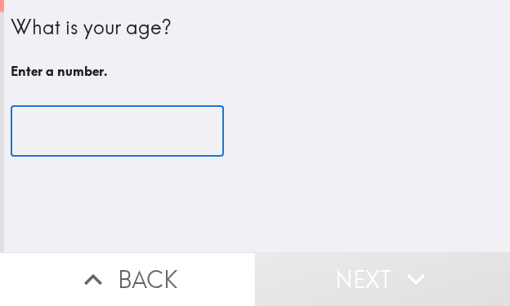
click at [80, 122] on input "number" at bounding box center [117, 131] width 213 height 51
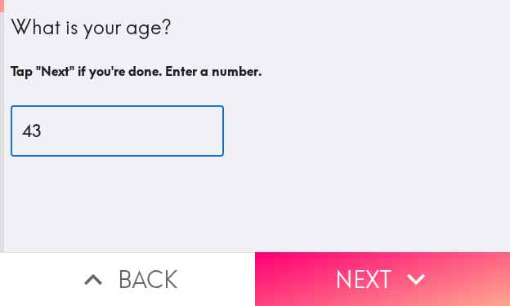
type input "43"
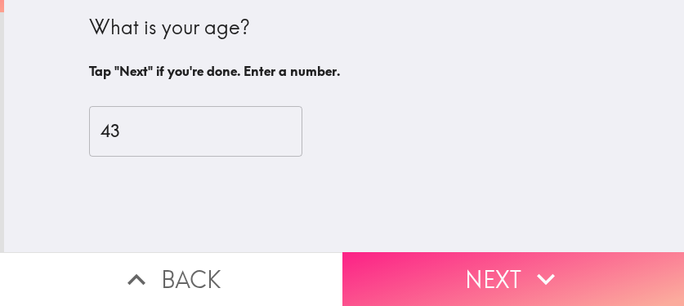
click at [509, 261] on icon "button" at bounding box center [546, 279] width 36 height 36
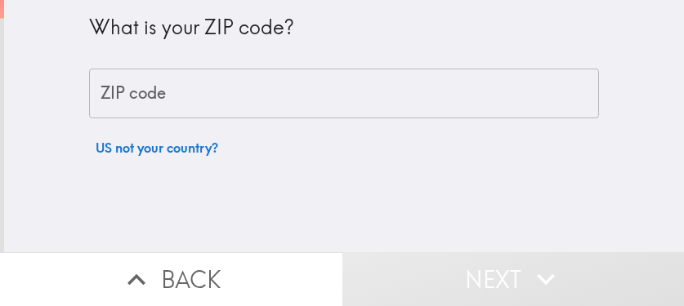
click at [279, 84] on input "ZIP code" at bounding box center [344, 94] width 510 height 51
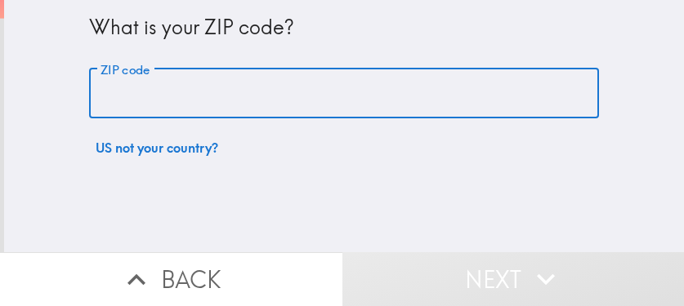
paste input "33606"
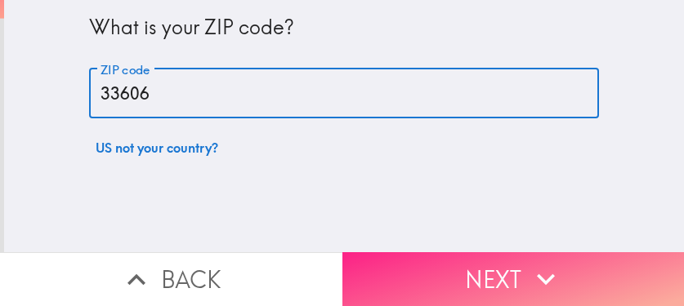
type input "33606"
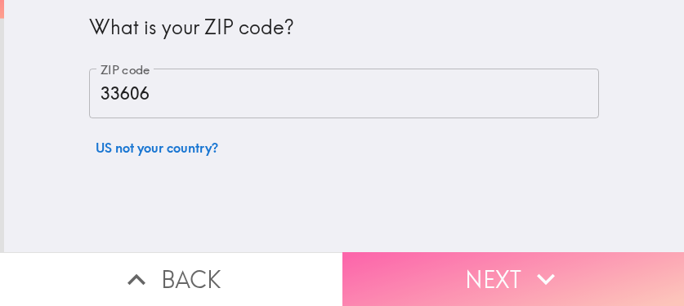
click at [425, 263] on button "Next" at bounding box center [513, 279] width 342 height 54
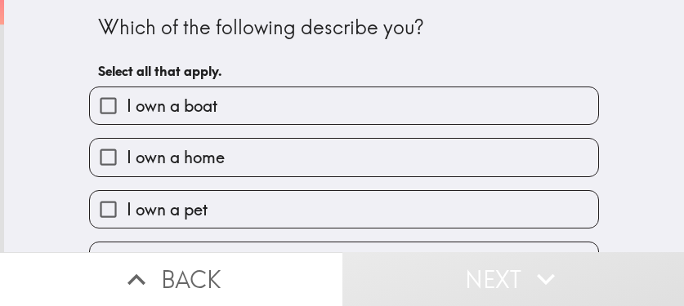
drag, startPoint x: 215, startPoint y: 162, endPoint x: 228, endPoint y: 153, distance: 15.9
click at [215, 162] on label "I own a home" at bounding box center [344, 157] width 508 height 37
click at [127, 162] on input "I own a home" at bounding box center [108, 157] width 37 height 37
checkbox input "true"
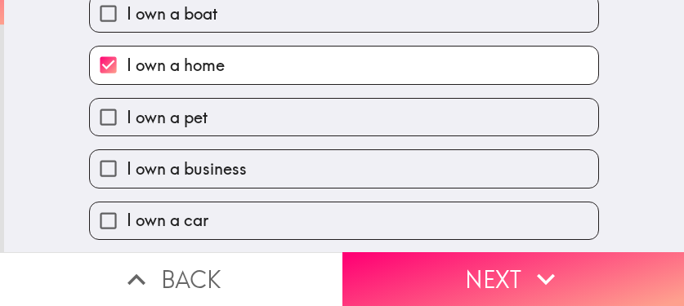
scroll to position [145, 0]
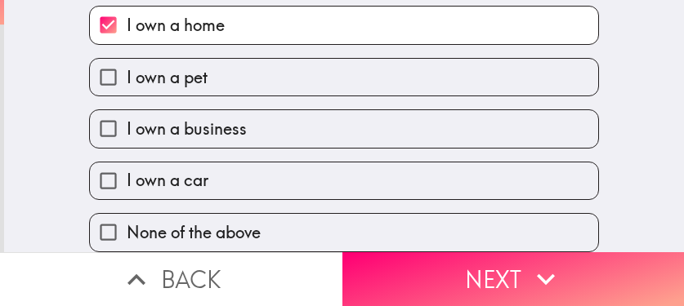
click at [237, 114] on label "I own a business" at bounding box center [344, 128] width 508 height 37
click at [127, 114] on input "I own a business" at bounding box center [108, 128] width 37 height 37
checkbox input "true"
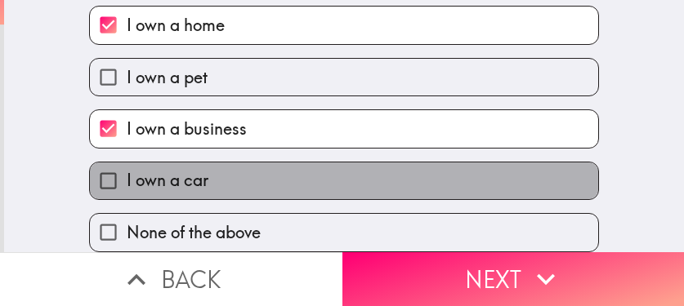
click at [212, 173] on label "I own a car" at bounding box center [344, 181] width 508 height 37
click at [127, 173] on input "I own a car" at bounding box center [108, 181] width 37 height 37
checkbox input "true"
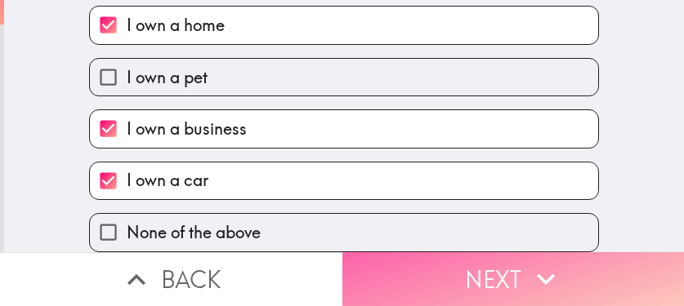
click at [453, 263] on button "Next" at bounding box center [513, 279] width 342 height 54
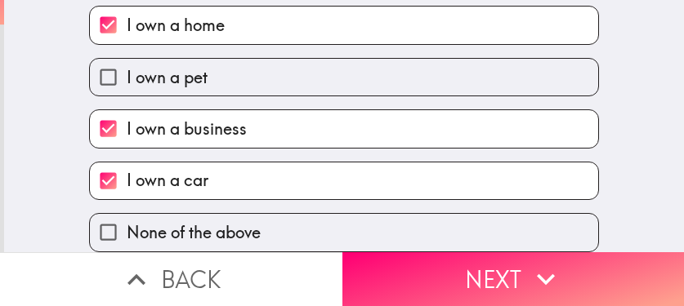
scroll to position [0, 0]
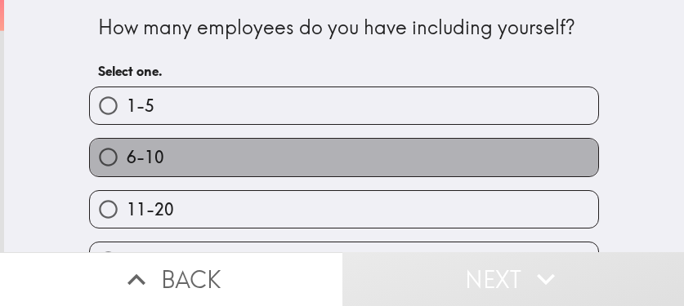
click at [291, 149] on label "6-10" at bounding box center [344, 157] width 508 height 37
click at [127, 149] on input "6-10" at bounding box center [108, 157] width 37 height 37
radio input "true"
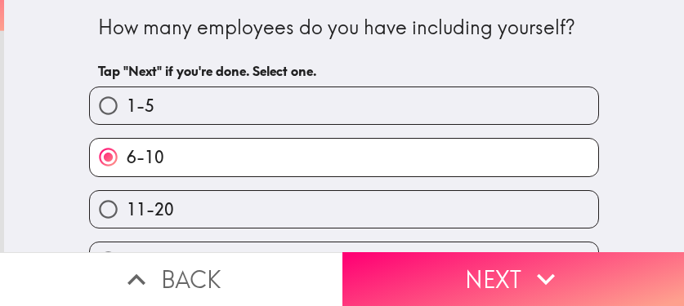
click at [427, 264] on button "Next" at bounding box center [513, 279] width 342 height 54
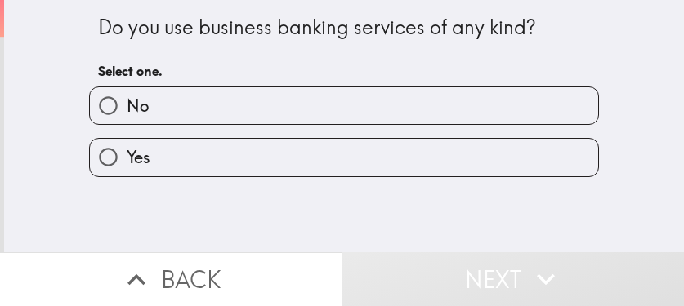
click at [197, 158] on label "Yes" at bounding box center [344, 157] width 508 height 37
click at [127, 158] on input "Yes" at bounding box center [108, 157] width 37 height 37
radio input "true"
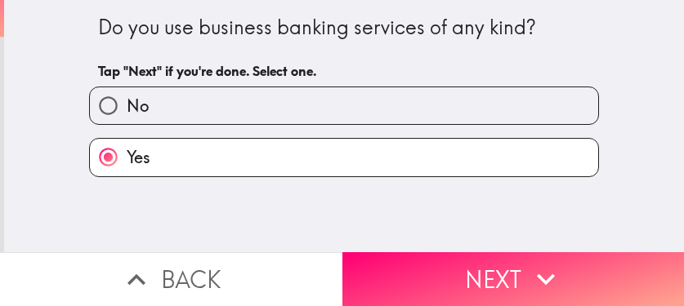
click at [497, 262] on button "Next" at bounding box center [513, 279] width 342 height 54
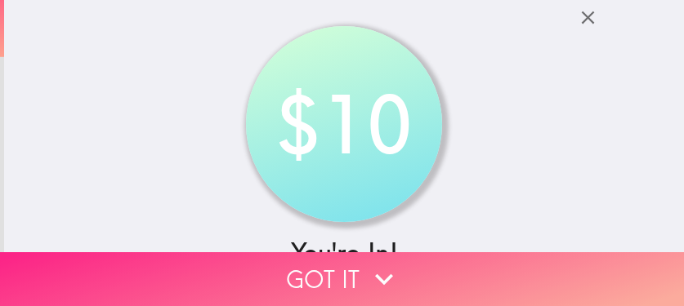
click at [509, 269] on button "Got it" at bounding box center [342, 279] width 684 height 54
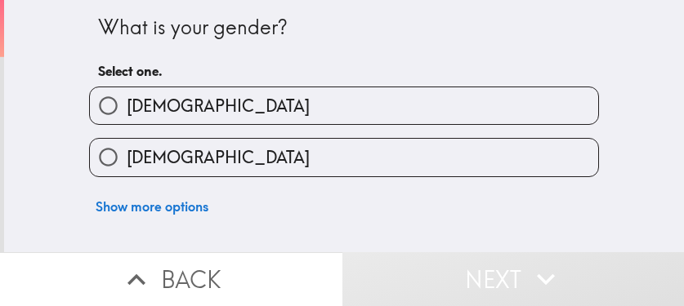
click at [332, 158] on label "[DEMOGRAPHIC_DATA]" at bounding box center [344, 157] width 508 height 37
click at [127, 158] on input "[DEMOGRAPHIC_DATA]" at bounding box center [108, 157] width 37 height 37
radio input "true"
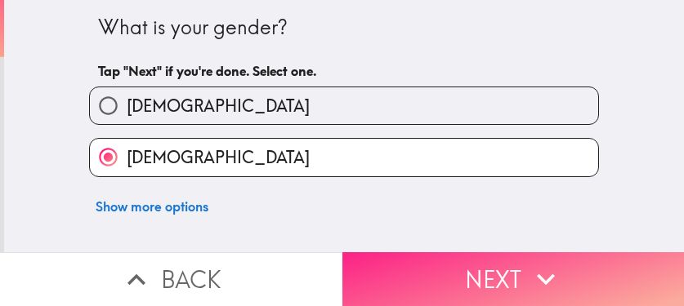
click at [508, 267] on button "Next" at bounding box center [513, 279] width 342 height 54
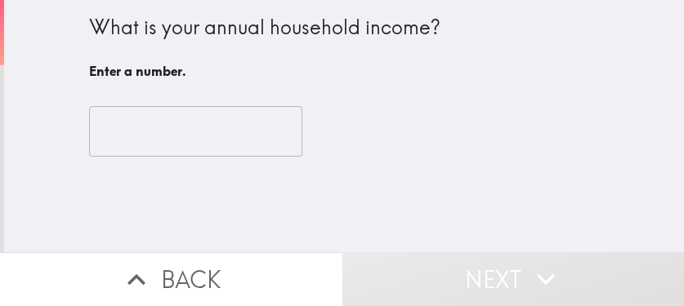
click at [181, 116] on input "number" at bounding box center [195, 131] width 213 height 51
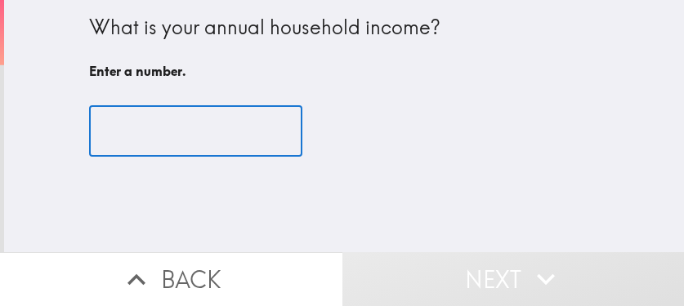
paste input "240000"
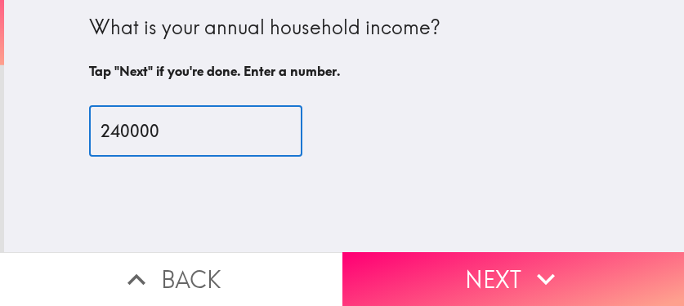
type input "240000"
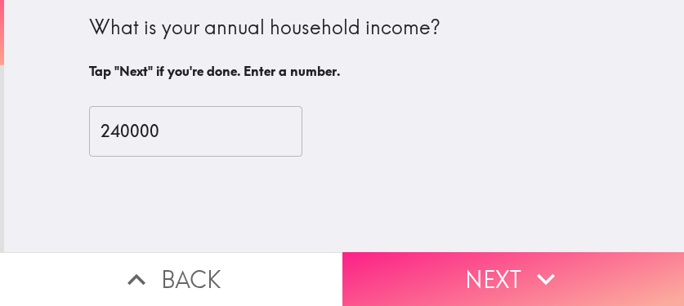
drag, startPoint x: 409, startPoint y: 264, endPoint x: 440, endPoint y: 251, distance: 33.7
click at [409, 264] on button "Next" at bounding box center [513, 279] width 342 height 54
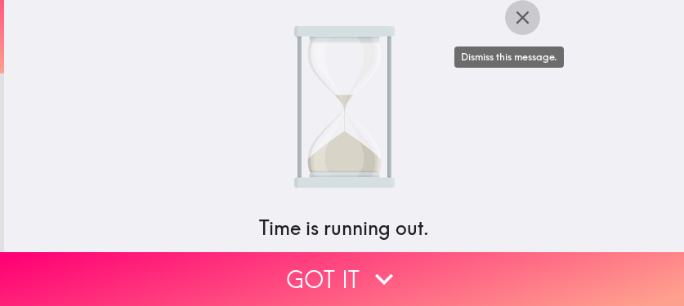
click at [509, 22] on icon "button" at bounding box center [522, 18] width 22 height 22
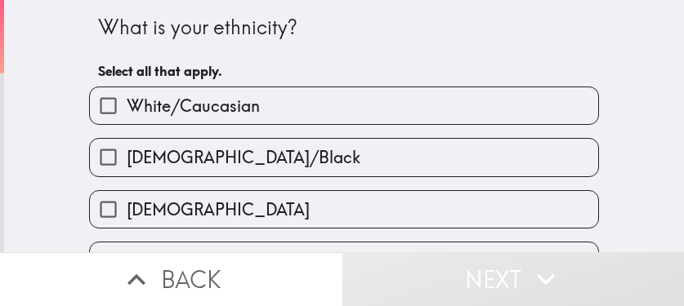
click at [290, 110] on label "White/Caucasian" at bounding box center [344, 105] width 508 height 37
click at [127, 110] on input "White/Caucasian" at bounding box center [108, 105] width 37 height 37
checkbox input "true"
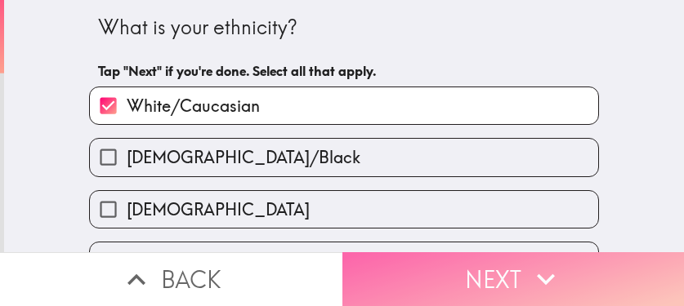
click at [509, 277] on button "Next" at bounding box center [513, 279] width 342 height 54
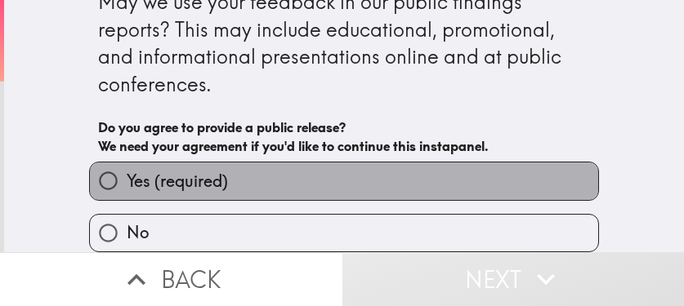
click at [344, 166] on label "Yes (required)" at bounding box center [344, 181] width 508 height 37
click at [127, 166] on input "Yes (required)" at bounding box center [108, 181] width 37 height 37
radio input "true"
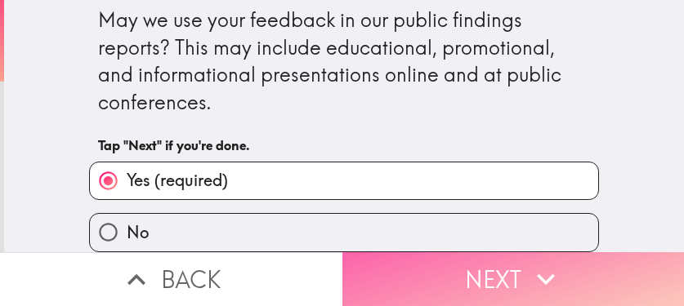
click at [452, 270] on button "Next" at bounding box center [513, 279] width 342 height 54
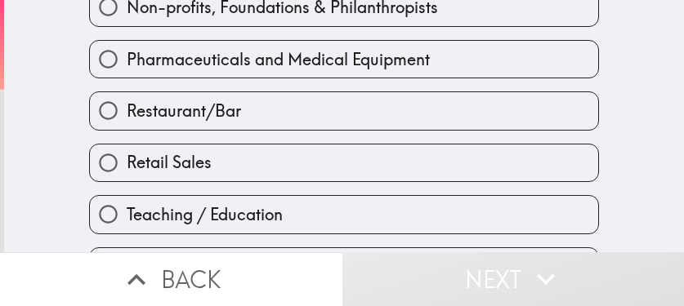
scroll to position [817, 0]
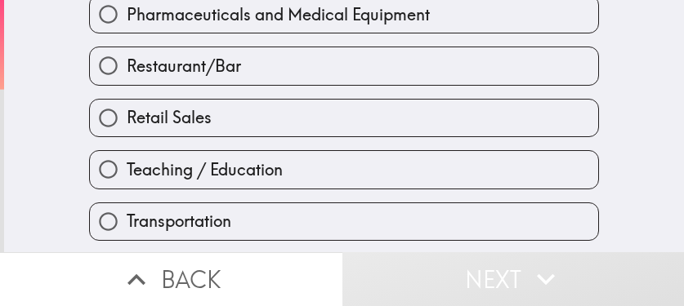
click at [254, 128] on label "Retail Sales" at bounding box center [344, 118] width 508 height 37
click at [127, 128] on input "Retail Sales" at bounding box center [108, 118] width 37 height 37
radio input "true"
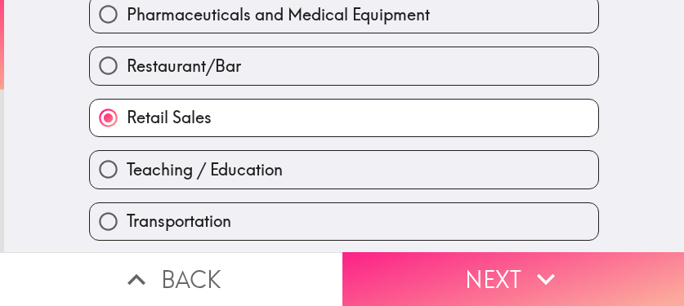
click at [475, 261] on button "Next" at bounding box center [513, 279] width 342 height 54
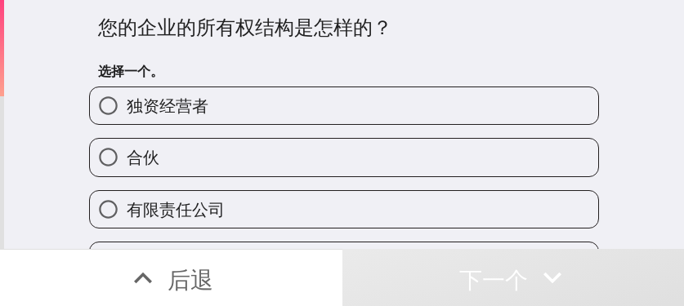
drag, startPoint x: 335, startPoint y: 108, endPoint x: 385, endPoint y: 116, distance: 50.5
click at [335, 107] on label "独资经营者" at bounding box center [344, 105] width 508 height 37
click at [127, 107] on input "独资经营者" at bounding box center [108, 105] width 37 height 37
radio input "true"
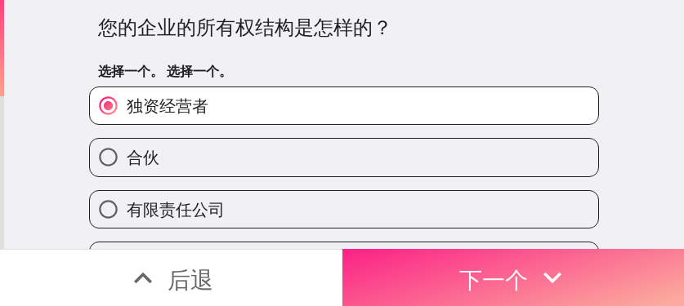
click at [509, 276] on font "下一个" at bounding box center [493, 279] width 69 height 29
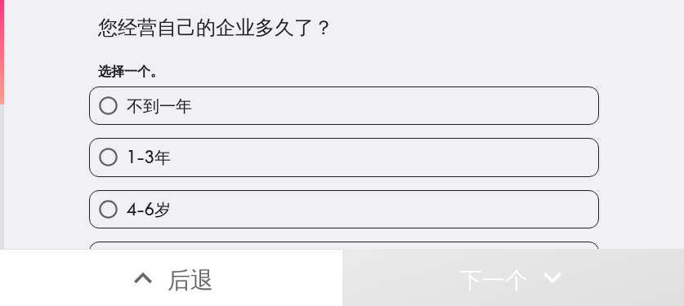
click at [331, 157] on label "1-3年" at bounding box center [344, 157] width 508 height 37
click at [127, 157] on input "1-3年" at bounding box center [108, 157] width 37 height 37
radio input "true"
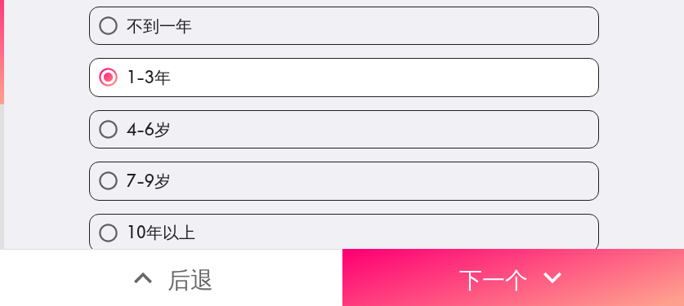
scroll to position [96, 0]
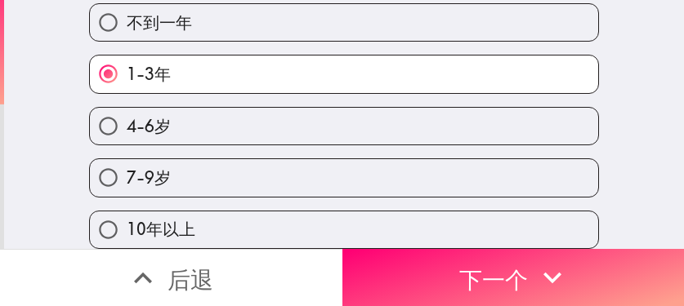
click at [296, 163] on label "7-9岁" at bounding box center [344, 177] width 508 height 37
click at [127, 163] on input "7-9岁" at bounding box center [108, 177] width 37 height 37
radio input "true"
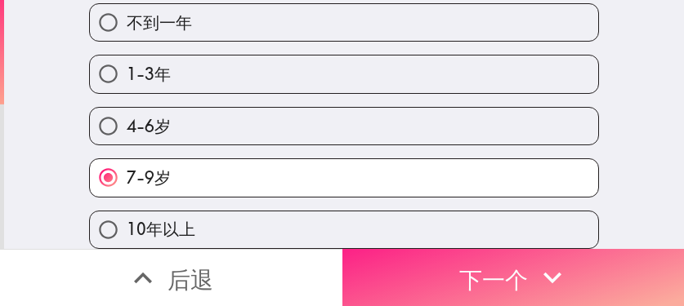
click at [509, 265] on font "下一个" at bounding box center [493, 279] width 69 height 29
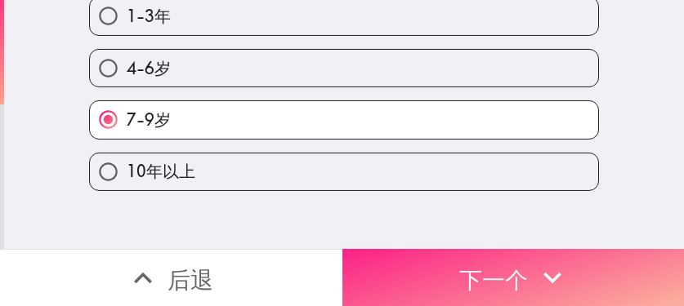
scroll to position [2, 0]
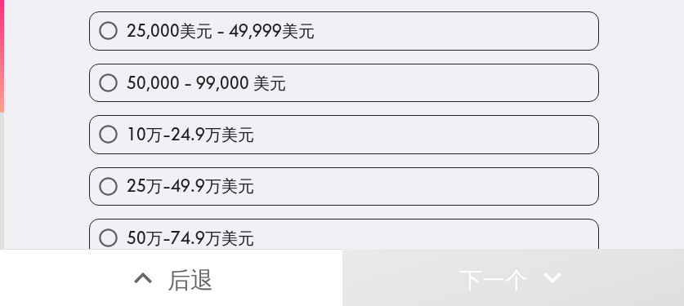
scroll to position [163, 0]
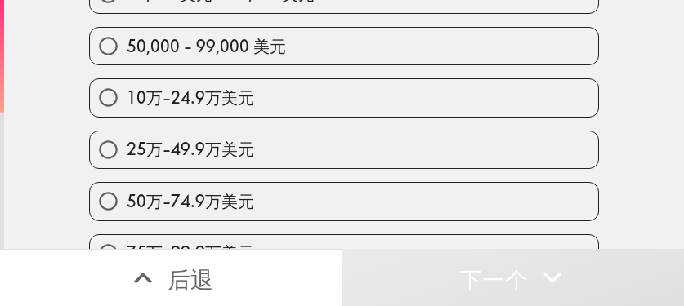
drag, startPoint x: 372, startPoint y: 158, endPoint x: 383, endPoint y: 174, distance: 18.8
click at [372, 158] on label "25万-49.9万美元" at bounding box center [344, 150] width 508 height 37
click at [127, 158] on input "25万-49.9万美元" at bounding box center [108, 150] width 37 height 37
radio input "true"
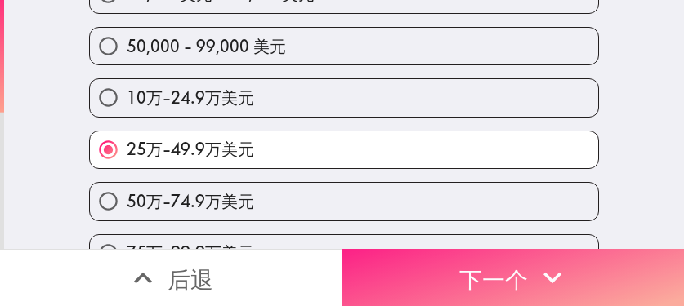
click at [459, 265] on font "下一个" at bounding box center [493, 279] width 69 height 29
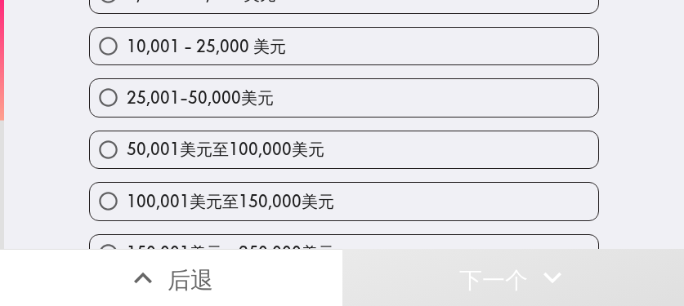
scroll to position [136, 0]
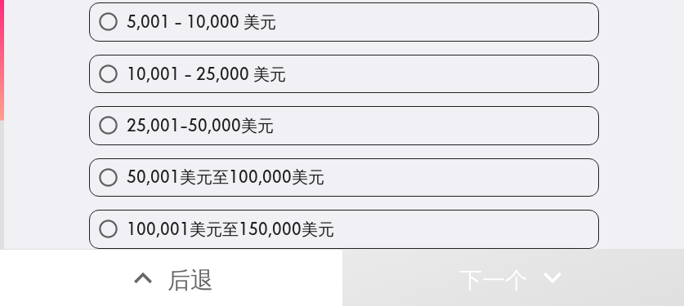
click at [341, 126] on label "25,001-50,000美元" at bounding box center [344, 125] width 508 height 37
click at [127, 126] on input "25,001-50,000美元" at bounding box center [108, 125] width 37 height 37
radio input "true"
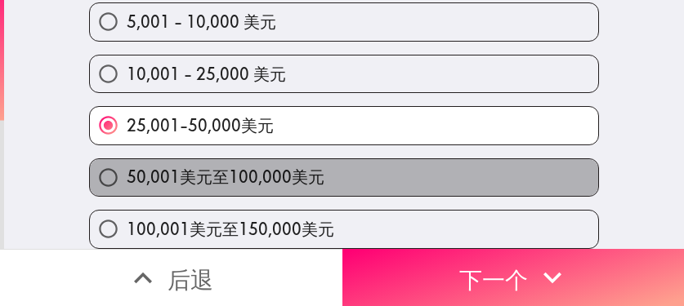
click at [341, 174] on label "50,001美元至100,000美元" at bounding box center [344, 177] width 508 height 37
click at [127, 174] on input "50,001美元至100,000美元" at bounding box center [108, 177] width 37 height 37
radio input "true"
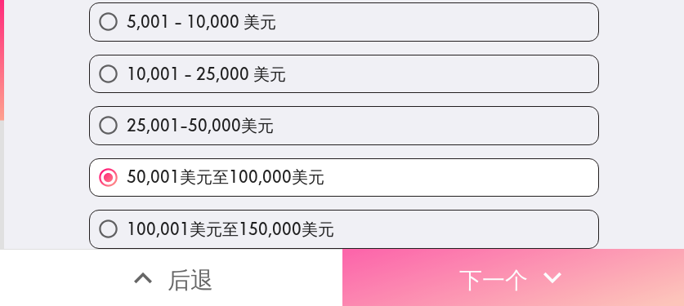
click at [509, 270] on button "下一个" at bounding box center [513, 277] width 342 height 57
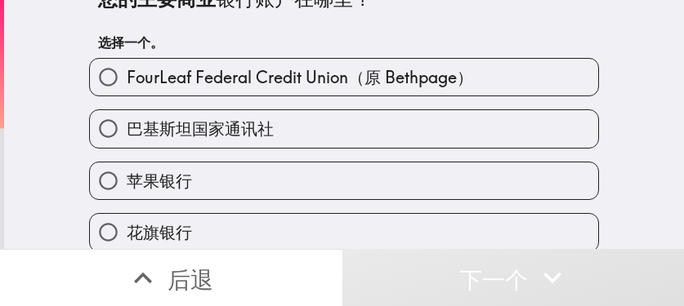
scroll to position [26, 0]
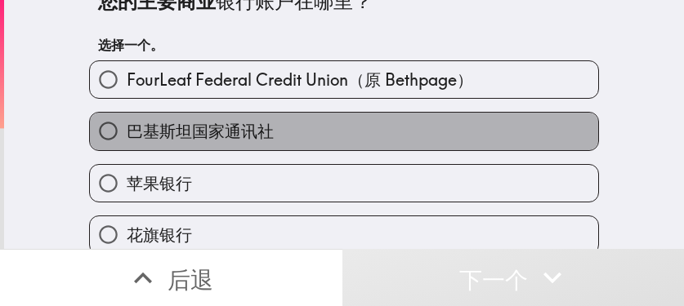
click at [315, 140] on label "巴基斯坦国家通讯社" at bounding box center [344, 131] width 508 height 37
click at [127, 140] on input "巴基斯坦国家通讯社" at bounding box center [108, 131] width 37 height 37
radio input "true"
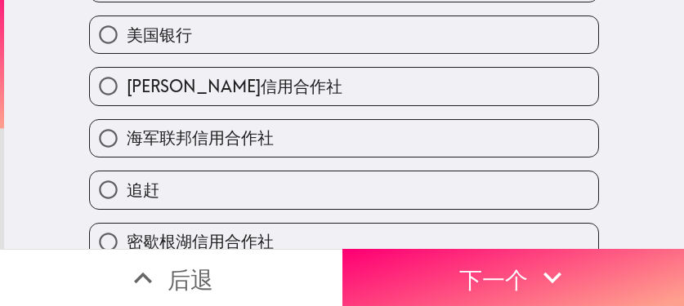
scroll to position [435, 0]
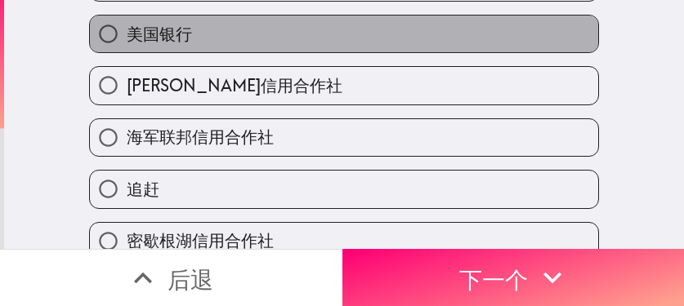
drag, startPoint x: 196, startPoint y: 38, endPoint x: 258, endPoint y: 60, distance: 65.9
click at [196, 38] on label "美国银行" at bounding box center [344, 34] width 508 height 37
click at [127, 38] on input "美国银行" at bounding box center [108, 34] width 37 height 37
radio input "true"
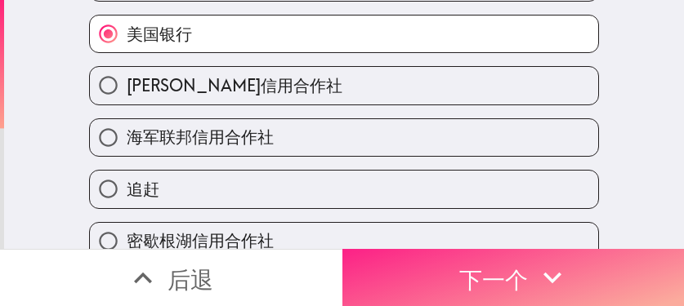
click at [499, 271] on font "下一个" at bounding box center [493, 279] width 69 height 29
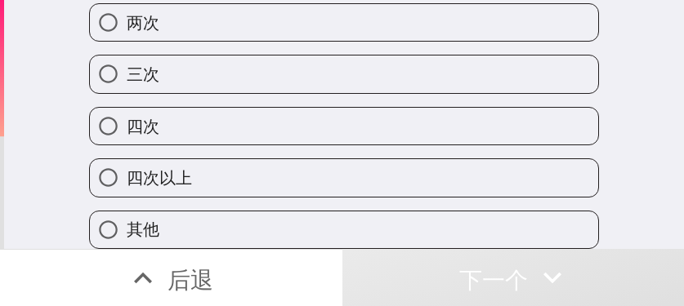
scroll to position [175, 0]
click at [299, 198] on div "其他" at bounding box center [337, 223] width 523 height 51
click at [168, 15] on label "两次" at bounding box center [344, 22] width 508 height 37
click at [127, 15] on input "两次" at bounding box center [108, 22] width 37 height 37
radio input "true"
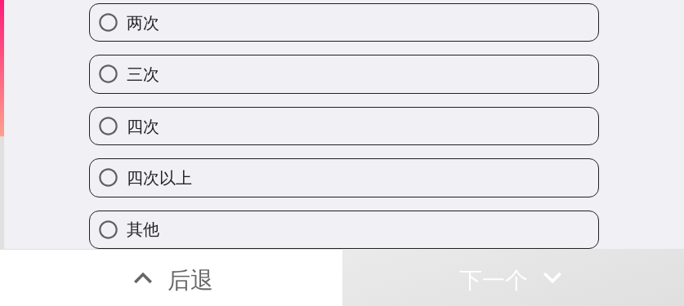
scroll to position [167, 0]
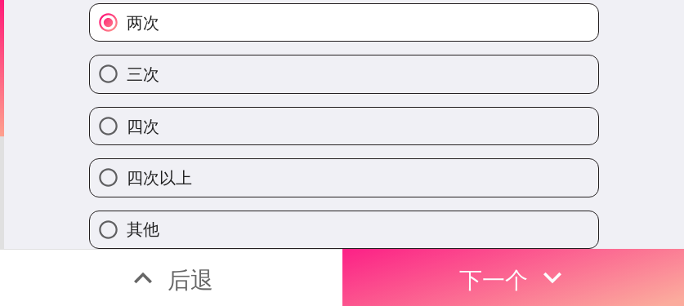
click at [509, 266] on button "下一个" at bounding box center [513, 277] width 342 height 57
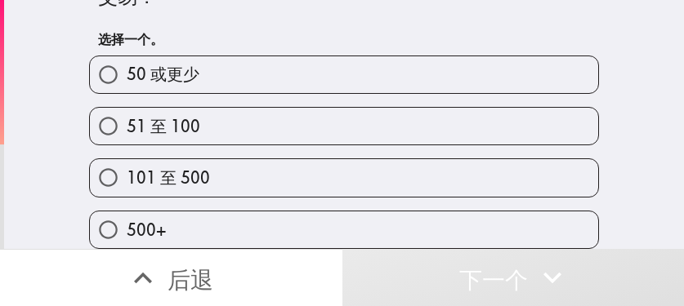
scroll to position [71, 0]
click at [419, 169] on label "101 至 500" at bounding box center [344, 177] width 508 height 37
click at [127, 169] on input "101 至 500" at bounding box center [108, 177] width 37 height 37
radio input "true"
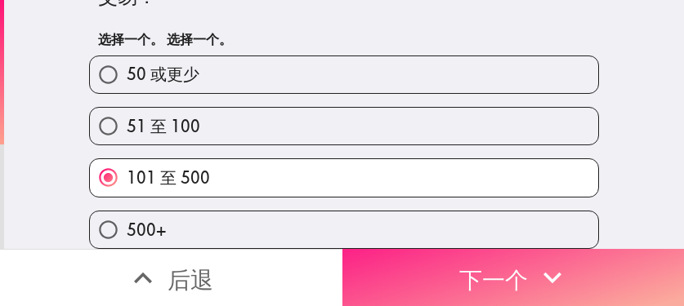
click at [509, 282] on font "下一个" at bounding box center [493, 277] width 69 height 43
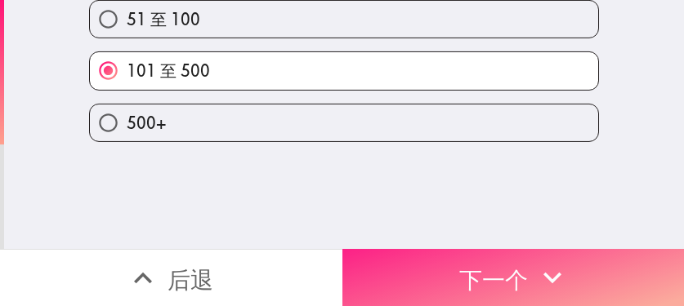
scroll to position [0, 0]
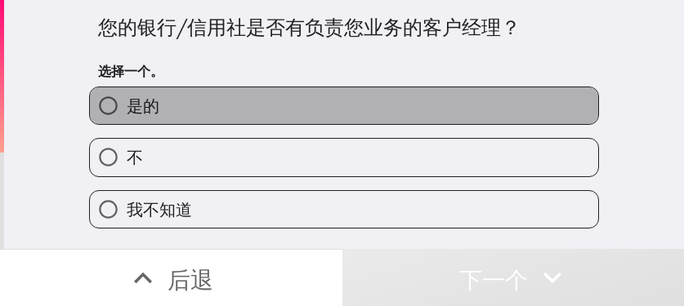
click at [362, 116] on label "是的" at bounding box center [344, 105] width 508 height 37
click at [127, 116] on input "是的" at bounding box center [108, 105] width 37 height 37
radio input "true"
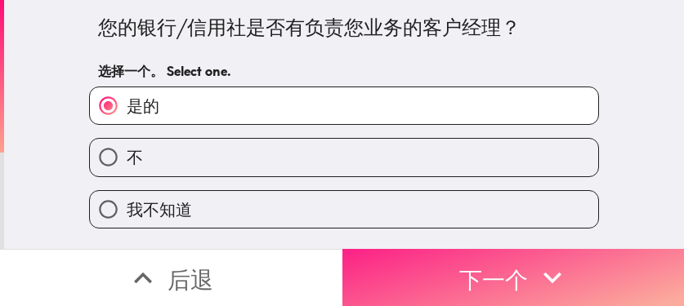
click at [459, 270] on font "下一个" at bounding box center [493, 279] width 69 height 29
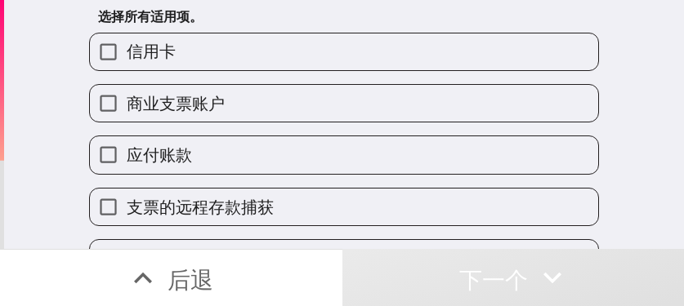
click at [181, 56] on label "信用卡" at bounding box center [344, 51] width 508 height 37
click at [127, 56] on input "信用卡" at bounding box center [108, 51] width 37 height 37
checkbox input "true"
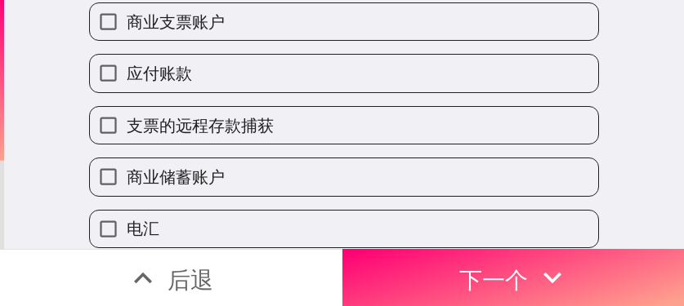
click at [186, 88] on label "应付账款" at bounding box center [344, 73] width 508 height 37
click at [127, 88] on input "应付账款" at bounding box center [108, 73] width 37 height 37
checkbox input "true"
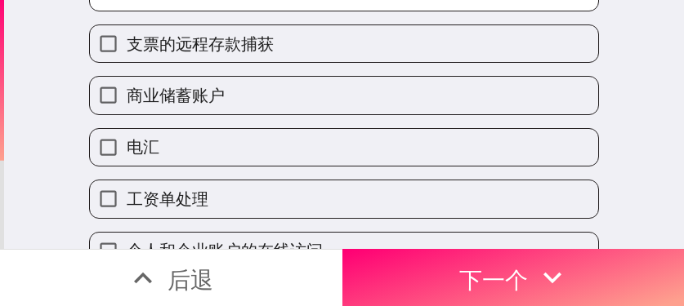
click at [184, 87] on font "商业储蓄账户" at bounding box center [176, 95] width 98 height 20
click at [127, 87] on input "商业储蓄账户" at bounding box center [108, 95] width 37 height 37
checkbox input "true"
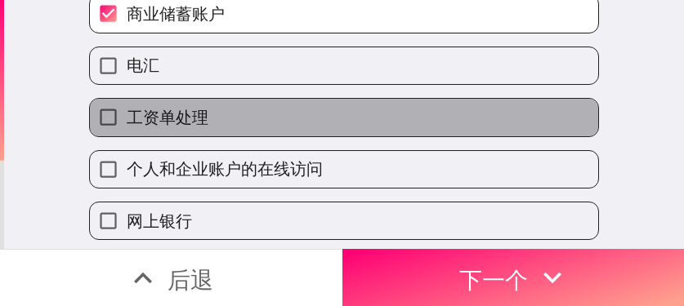
click at [184, 111] on font "工资单处理" at bounding box center [168, 117] width 82 height 20
click at [127, 111] on input "工资单处理" at bounding box center [108, 117] width 37 height 37
checkbox input "true"
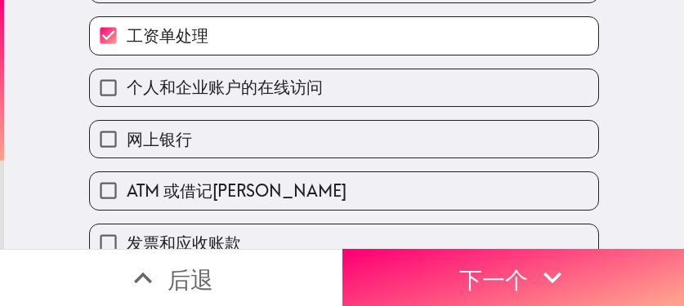
click at [189, 92] on font "个人和企业账户的在线访问" at bounding box center [225, 87] width 196 height 20
click at [127, 92] on input "个人和企业账户的在线访问" at bounding box center [108, 87] width 37 height 37
checkbox input "true"
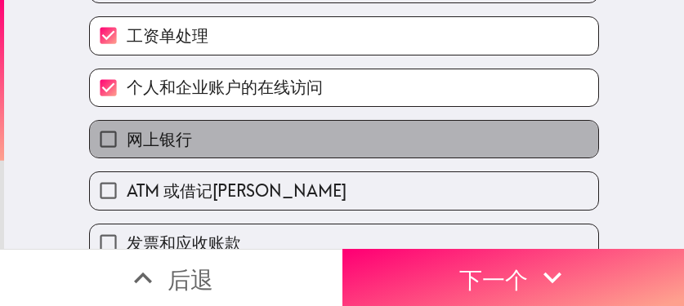
click at [159, 154] on label "网上银行" at bounding box center [344, 139] width 508 height 37
click at [127, 154] on input "网上银行" at bounding box center [108, 139] width 37 height 37
checkbox input "true"
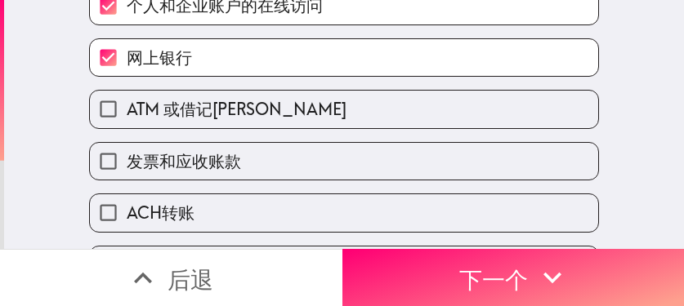
click at [197, 125] on label "ATM 或借记[PERSON_NAME]" at bounding box center [344, 109] width 508 height 37
click at [127, 125] on input "ATM 或借记[PERSON_NAME]" at bounding box center [108, 109] width 37 height 37
checkbox input "true"
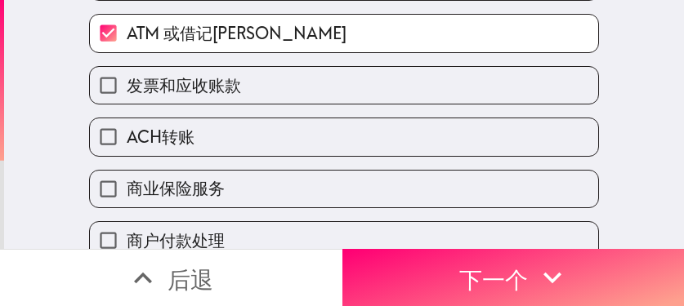
scroll to position [572, 0]
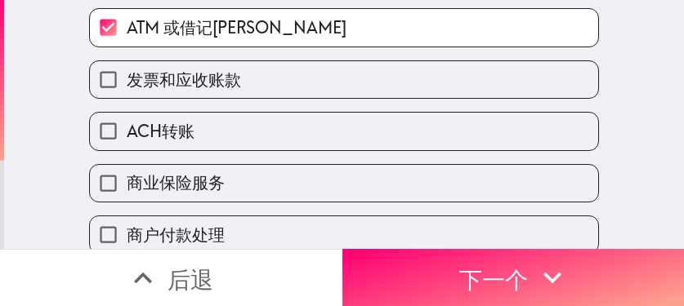
click at [190, 91] on span "发票和应收账款" at bounding box center [184, 80] width 114 height 23
click at [127, 91] on input "发票和应收账款" at bounding box center [108, 79] width 37 height 37
checkbox input "true"
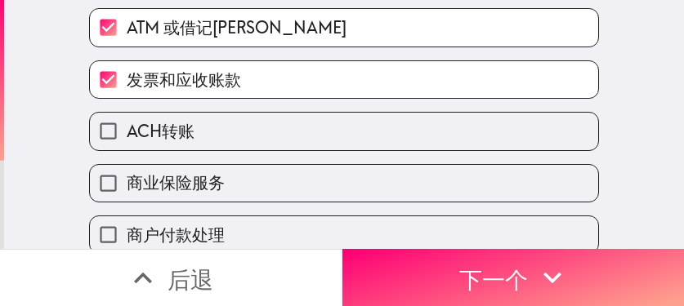
click at [180, 125] on font "ACH转账" at bounding box center [161, 131] width 68 height 20
click at [127, 125] on input "ACH转账" at bounding box center [108, 131] width 37 height 37
checkbox input "true"
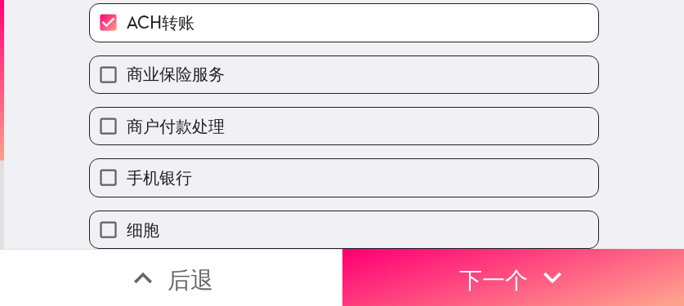
scroll to position [693, 0]
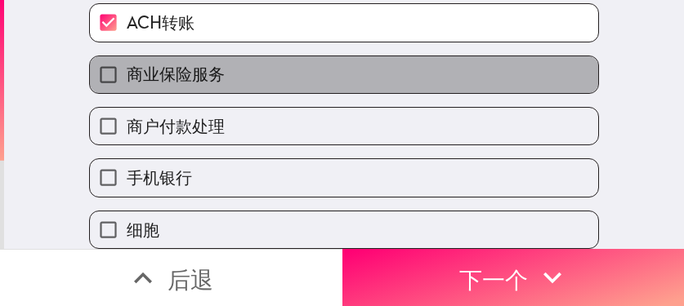
click at [203, 68] on font "商业保险服务" at bounding box center [176, 74] width 98 height 20
click at [127, 68] on input "商业保险服务" at bounding box center [108, 74] width 37 height 37
checkbox input "true"
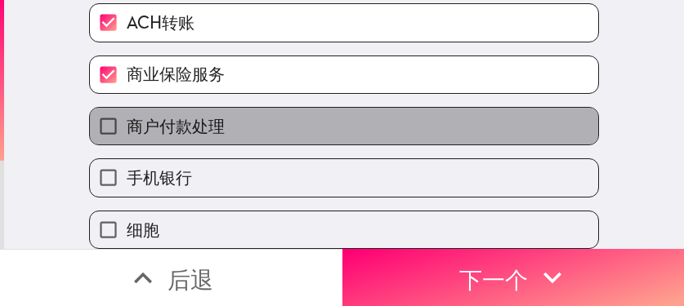
click at [213, 111] on label "商户付款处理" at bounding box center [344, 126] width 508 height 37
click at [127, 111] on input "商户付款处理" at bounding box center [108, 126] width 37 height 37
checkbox input "true"
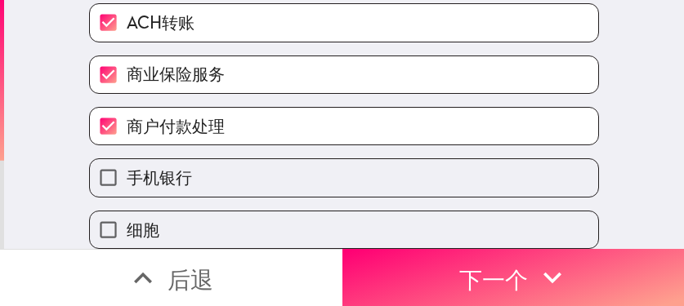
click at [213, 65] on label "商业保险服务" at bounding box center [344, 74] width 508 height 37
click at [127, 65] on input "商业保险服务" at bounding box center [108, 74] width 37 height 37
checkbox input "false"
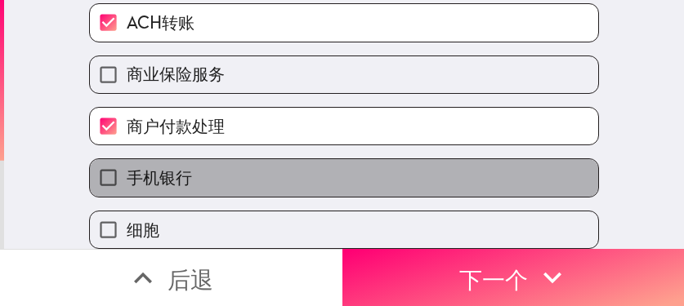
click at [178, 167] on font "手机银行" at bounding box center [159, 177] width 65 height 20
click at [127, 162] on input "手机银行" at bounding box center [108, 177] width 37 height 37
checkbox input "true"
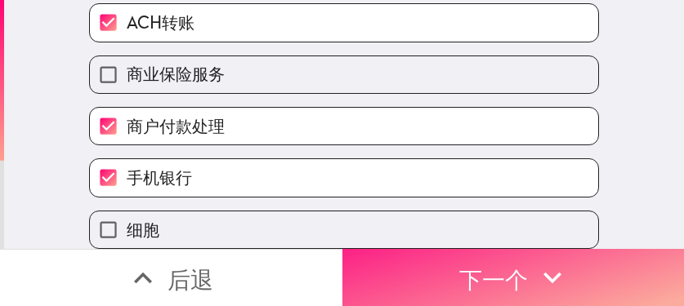
click at [459, 265] on font "下一个" at bounding box center [493, 279] width 69 height 29
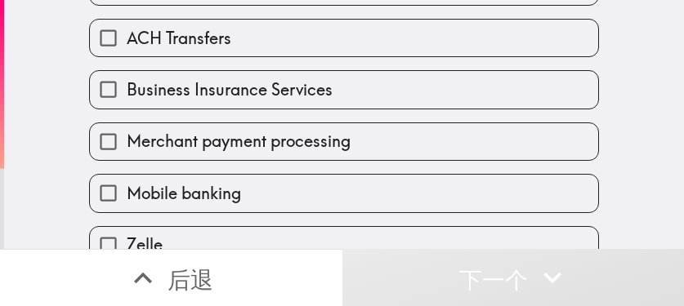
scroll to position [666, 0]
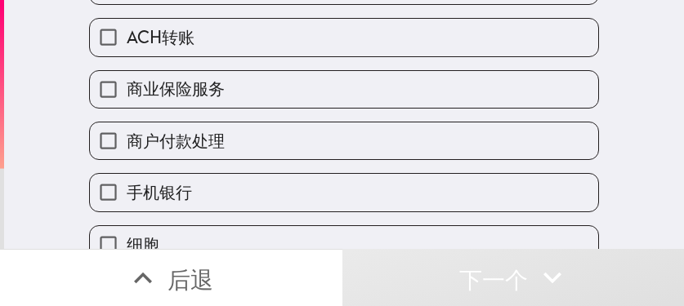
drag, startPoint x: 249, startPoint y: 85, endPoint x: 253, endPoint y: 102, distance: 17.6
click at [249, 85] on label "商业保险服务" at bounding box center [344, 89] width 508 height 37
click at [127, 85] on input "商业保险服务" at bounding box center [108, 89] width 37 height 37
checkbox input "true"
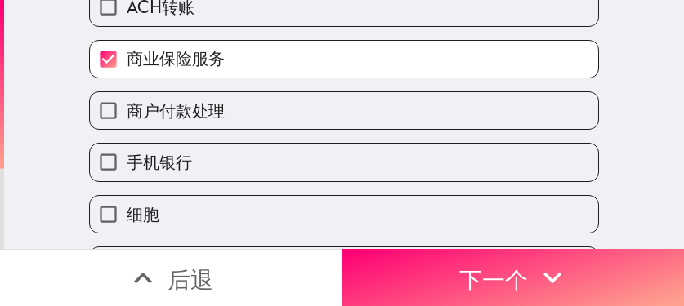
scroll to position [745, 0]
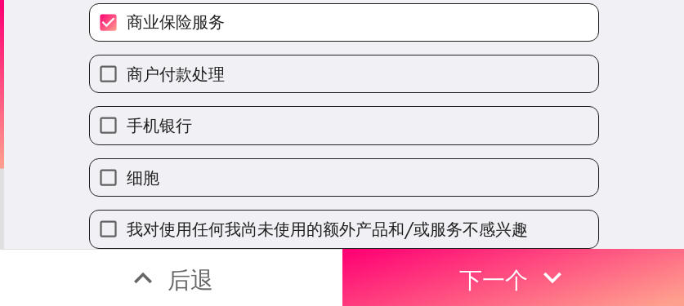
click at [194, 166] on label "细胞" at bounding box center [344, 177] width 508 height 37
click at [127, 166] on input "细胞" at bounding box center [108, 177] width 37 height 37
checkbox input "true"
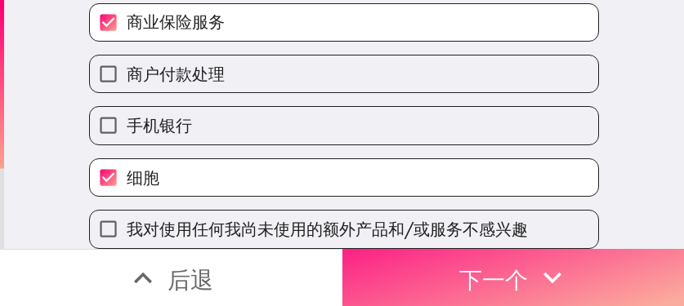
click at [423, 256] on button "下一个" at bounding box center [513, 277] width 342 height 57
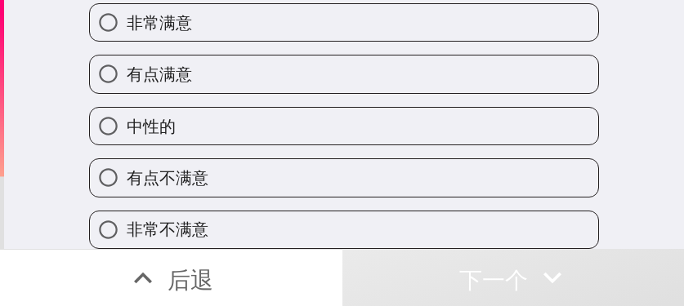
scroll to position [96, 0]
click at [303, 94] on div "中性的" at bounding box center [337, 119] width 523 height 51
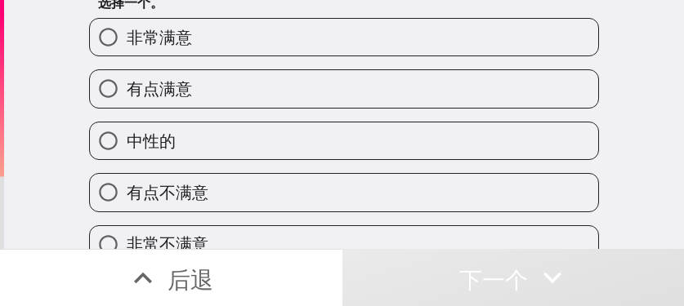
scroll to position [0, 0]
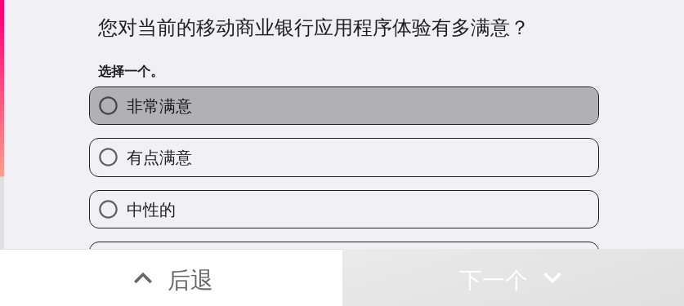
click at [261, 109] on label "非常满意" at bounding box center [344, 105] width 508 height 37
click at [127, 109] on input "非常满意" at bounding box center [108, 105] width 37 height 37
radio input "true"
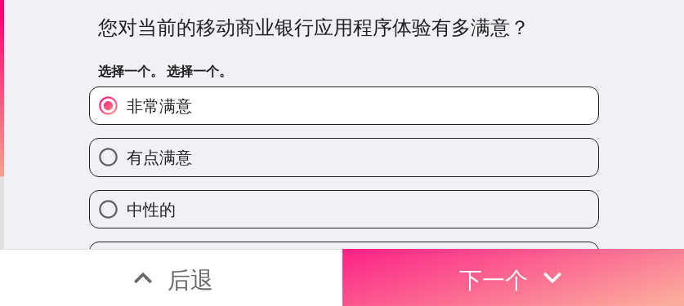
click at [470, 277] on font "下一个" at bounding box center [493, 279] width 69 height 29
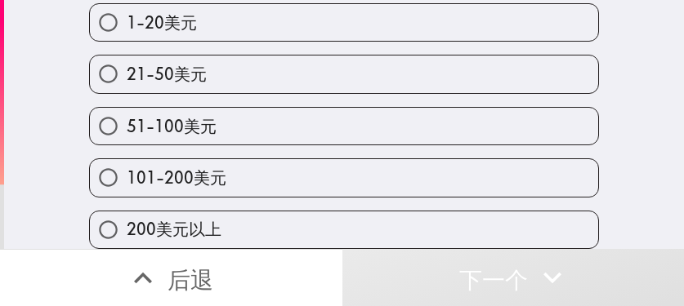
click at [262, 133] on label "51-100美元" at bounding box center [344, 126] width 508 height 37
click at [127, 133] on input "51-100美元" at bounding box center [108, 126] width 37 height 37
radio input "true"
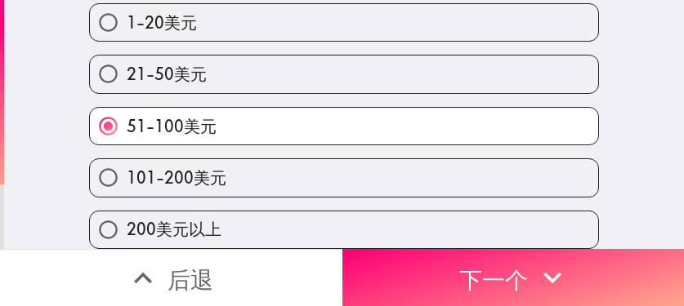
scroll to position [175, 0]
click at [375, 159] on label "101-200美元" at bounding box center [344, 177] width 508 height 37
click at [127, 159] on input "101-200美元" at bounding box center [108, 177] width 37 height 37
radio input "true"
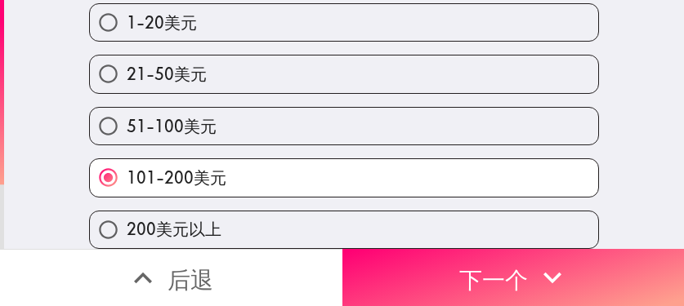
drag, startPoint x: 150, startPoint y: 209, endPoint x: 109, endPoint y: 206, distance: 41.8
click at [147, 219] on font "200美元以上" at bounding box center [174, 229] width 95 height 20
click at [127, 212] on input "200美元以上" at bounding box center [108, 230] width 37 height 37
radio input "true"
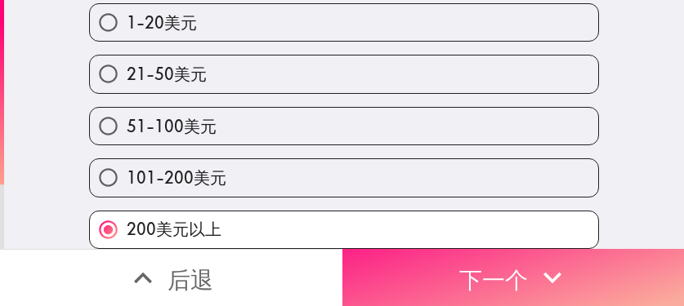
click at [509, 272] on font "下一个" at bounding box center [493, 279] width 69 height 29
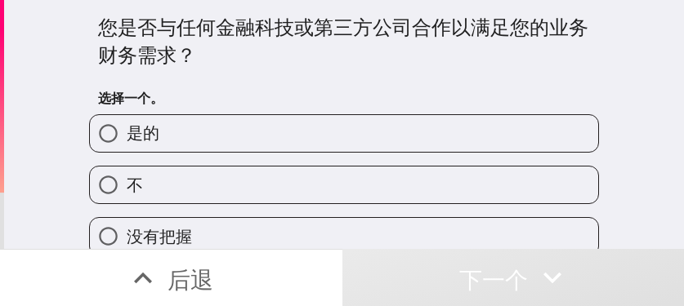
click at [396, 136] on label "是的" at bounding box center [344, 133] width 508 height 37
click at [127, 136] on input "是的" at bounding box center [108, 133] width 37 height 37
radio input "true"
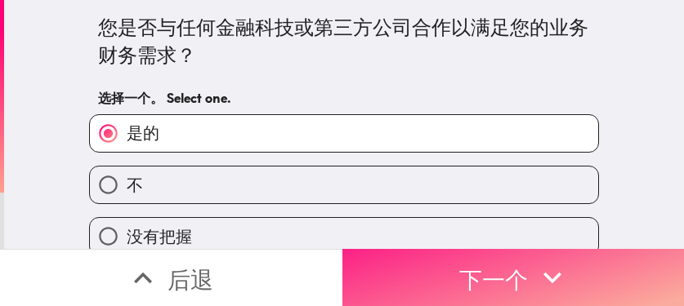
click at [509, 269] on icon "button" at bounding box center [552, 278] width 36 height 36
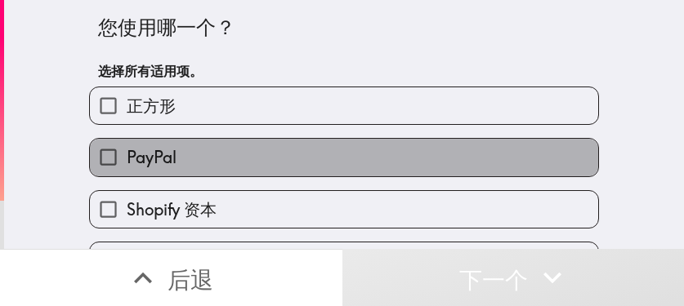
click at [251, 149] on label "PayPal" at bounding box center [344, 157] width 508 height 37
click at [127, 149] on input "PayPal" at bounding box center [108, 157] width 37 height 37
checkbox input "true"
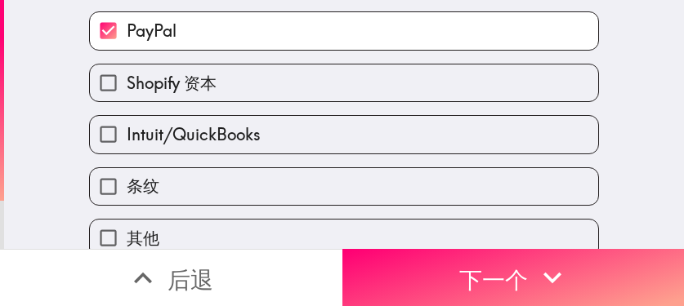
scroll to position [148, 0]
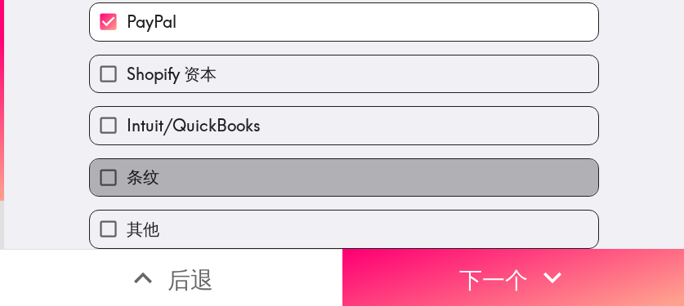
click at [194, 159] on label "条纹" at bounding box center [344, 177] width 508 height 37
click at [127, 159] on input "条纹" at bounding box center [108, 177] width 37 height 37
checkbox input "true"
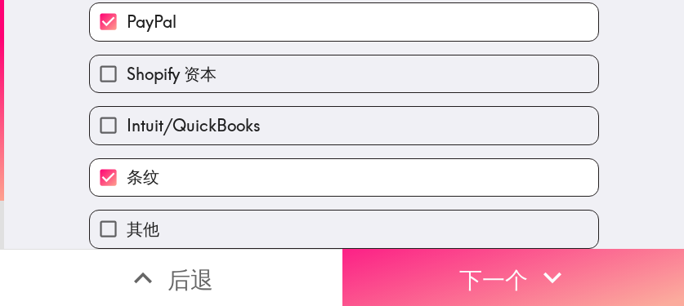
click at [402, 259] on button "下一个" at bounding box center [513, 277] width 342 height 57
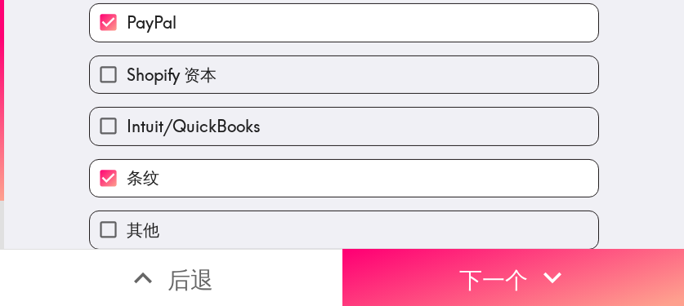
scroll to position [34, 0]
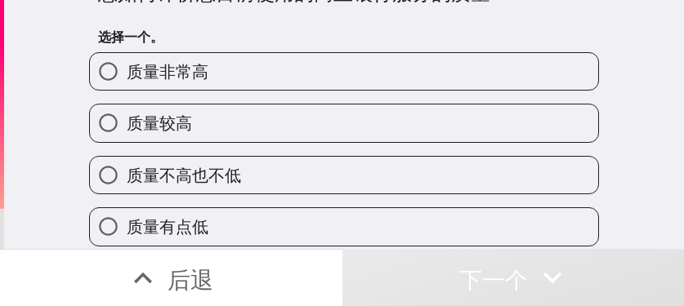
drag, startPoint x: 363, startPoint y: 109, endPoint x: 381, endPoint y: 139, distance: 35.2
click at [363, 109] on label "质量较高" at bounding box center [344, 123] width 508 height 37
click at [127, 109] on input "质量较高" at bounding box center [108, 123] width 37 height 37
radio input "true"
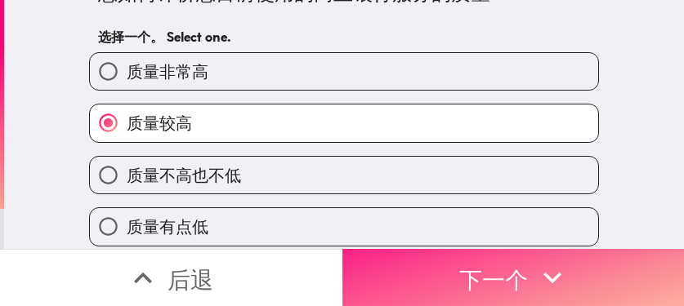
click at [487, 265] on font "下一个" at bounding box center [493, 279] width 69 height 29
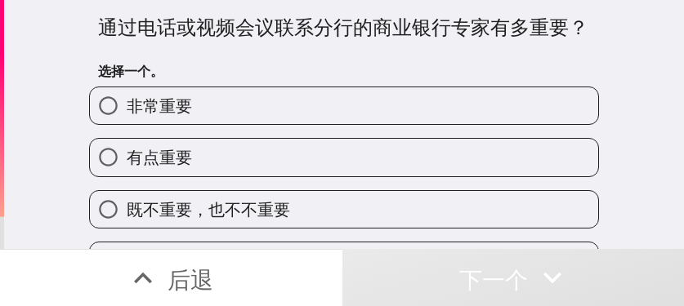
click at [412, 111] on label "非常重要" at bounding box center [344, 105] width 508 height 37
click at [127, 111] on input "非常重要" at bounding box center [108, 105] width 37 height 37
radio input "true"
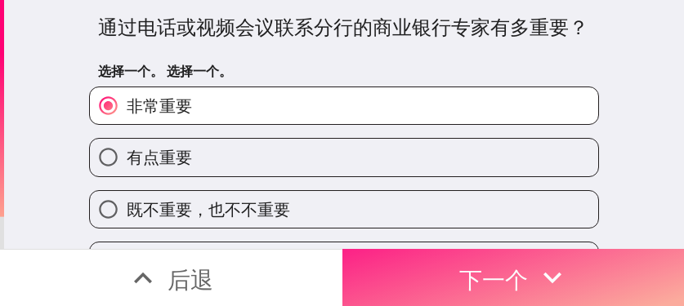
click at [496, 270] on font "下一个" at bounding box center [493, 279] width 69 height 29
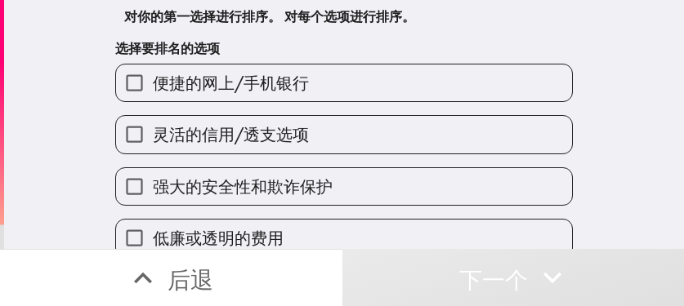
click at [337, 88] on label "便捷的网上/手机银行" at bounding box center [344, 83] width 456 height 37
click at [153, 88] on input "便捷的网上/手机银行" at bounding box center [134, 83] width 37 height 37
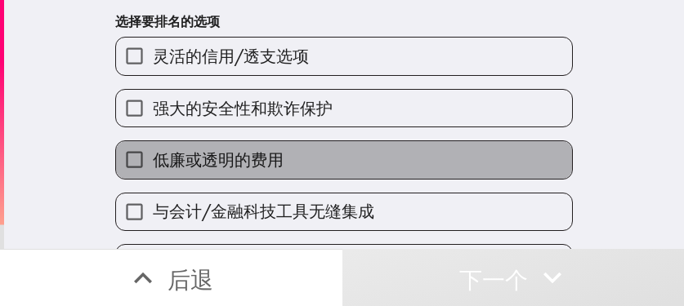
click at [319, 166] on label "低廉或透明的费用" at bounding box center [344, 159] width 456 height 37
click at [153, 166] on input "低廉或透明的费用" at bounding box center [134, 159] width 37 height 37
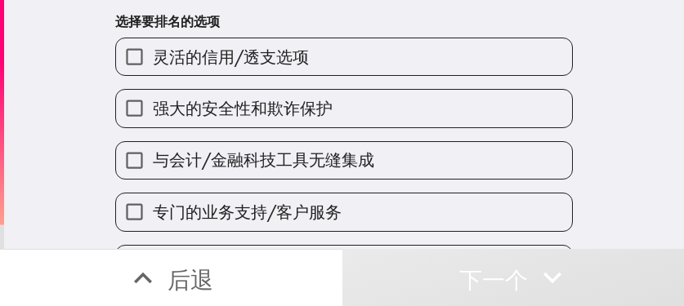
click at [328, 96] on label "强大的安全性和欺诈保护" at bounding box center [344, 108] width 456 height 37
click at [153, 96] on input "强大的安全性和欺诈保护" at bounding box center [134, 108] width 37 height 37
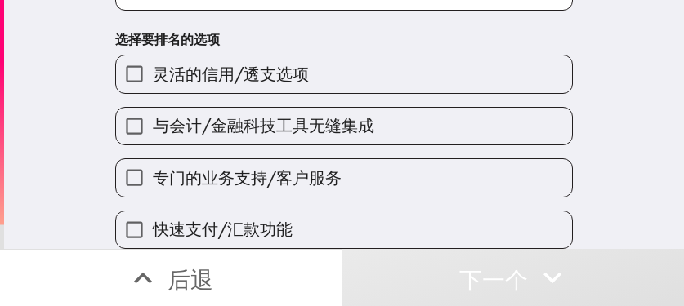
drag, startPoint x: 324, startPoint y: 162, endPoint x: 324, endPoint y: 172, distance: 10.6
click at [324, 167] on font "专门的业务支持/客户服务" at bounding box center [247, 177] width 189 height 20
click at [153, 162] on input "专门的业务支持/客户服务" at bounding box center [134, 177] width 37 height 37
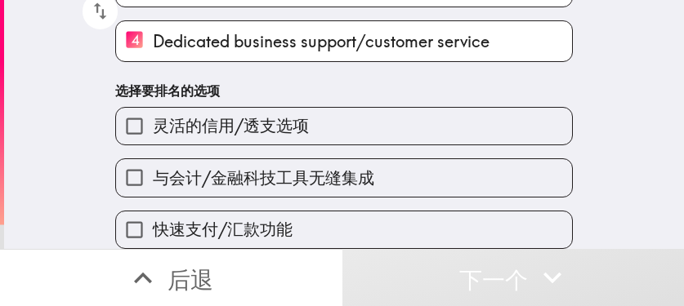
scroll to position [271, 0]
click at [319, 127] on label "灵活的信用/透支选项" at bounding box center [344, 126] width 456 height 37
click at [153, 127] on input "灵活的信用/透支选项" at bounding box center [134, 126] width 37 height 37
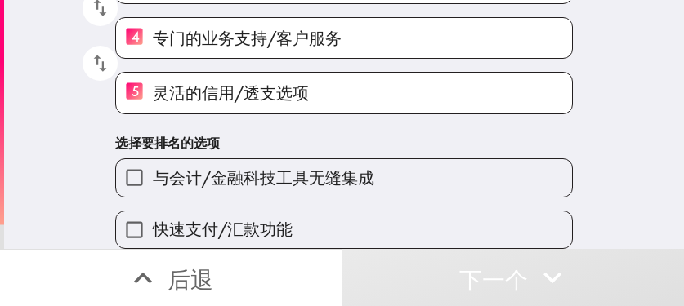
scroll to position [274, 0]
drag, startPoint x: 225, startPoint y: 221, endPoint x: 534, endPoint y: 210, distance: 308.9
click at [225, 221] on font "快速支付/汇款功能" at bounding box center [223, 229] width 140 height 20
click at [153, 221] on input "快速支付/汇款功能" at bounding box center [134, 230] width 37 height 37
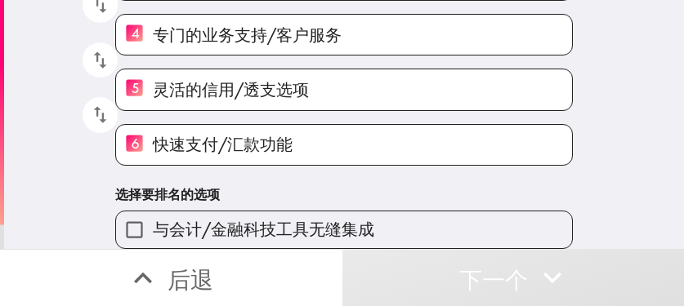
click at [281, 219] on font "与会计/金融科技工具无缝集成" at bounding box center [263, 229] width 221 height 20
click at [153, 216] on input "与会计/金融科技工具无缝集成" at bounding box center [134, 230] width 37 height 37
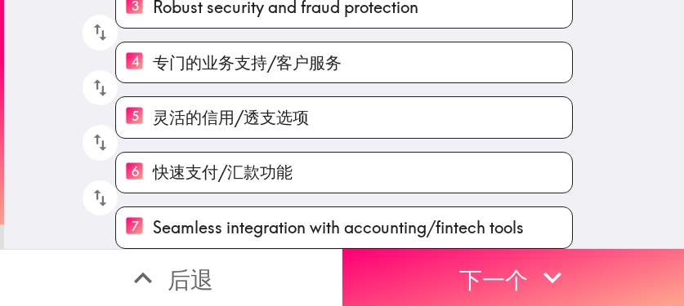
click at [275, 219] on span "Seamless integration with accounting/fintech tools" at bounding box center [338, 227] width 371 height 23
click at [153, 219] on input "7 Seamless integration with accounting/fintech tools" at bounding box center [134, 227] width 37 height 40
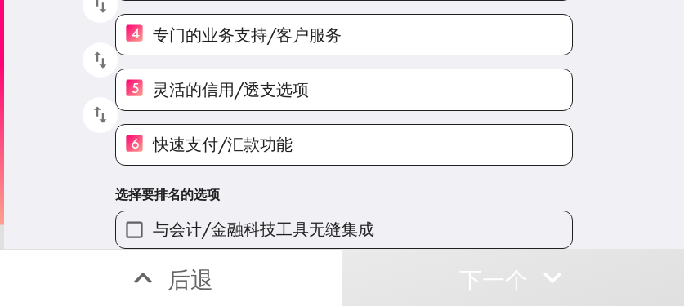
scroll to position [278, 0]
click at [242, 218] on span "与会计/金融科技工具无缝集成" at bounding box center [263, 229] width 221 height 23
click at [153, 212] on input "与会计/金融科技工具无缝集成" at bounding box center [134, 230] width 37 height 37
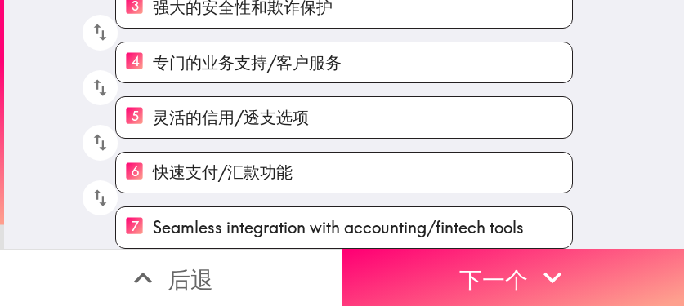
scroll to position [250, 0]
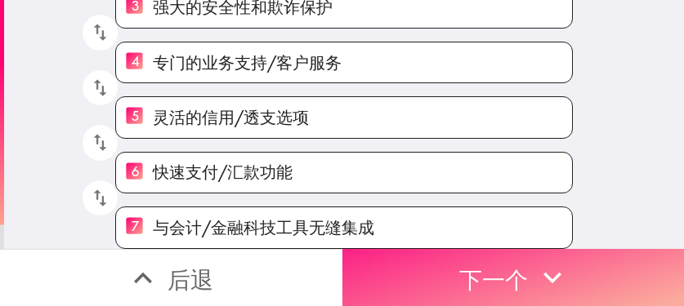
click at [509, 272] on button "下一个" at bounding box center [513, 277] width 342 height 57
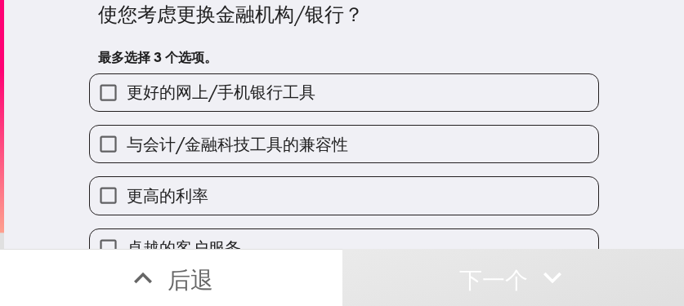
scroll to position [32, 0]
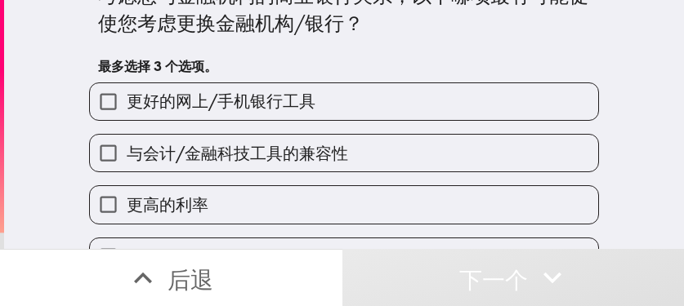
drag, startPoint x: 337, startPoint y: 141, endPoint x: 333, endPoint y: 150, distance: 9.6
click at [337, 141] on label "与会计/金融科技工具的兼容性" at bounding box center [344, 153] width 508 height 37
click at [127, 141] on input "与会计/金融科技工具的兼容性" at bounding box center [108, 153] width 37 height 37
checkbox input "true"
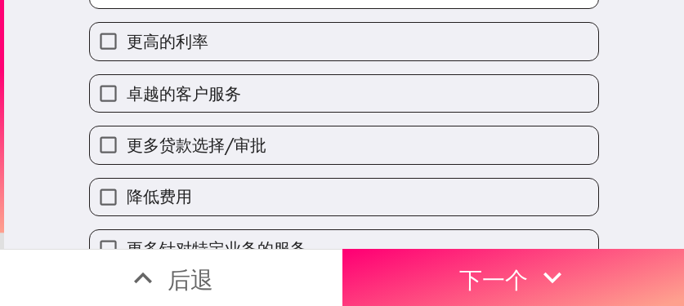
click at [312, 136] on label "更多贷款选择/审批" at bounding box center [344, 145] width 508 height 37
click at [127, 136] on input "更多贷款选择/审批" at bounding box center [108, 145] width 37 height 37
checkbox input "true"
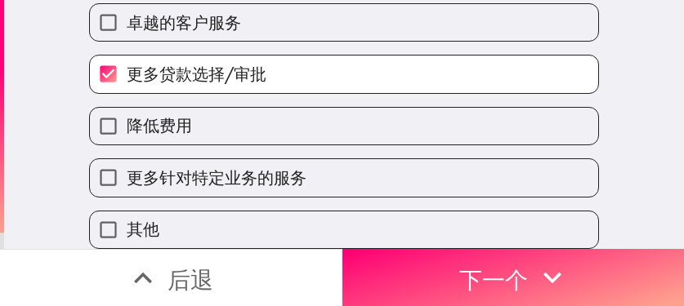
scroll to position [279, 0]
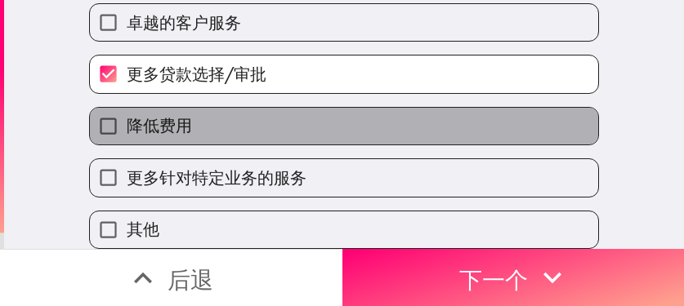
click at [305, 114] on label "降低费用" at bounding box center [344, 126] width 508 height 37
click at [127, 114] on input "降低费用" at bounding box center [108, 126] width 37 height 37
checkbox input "true"
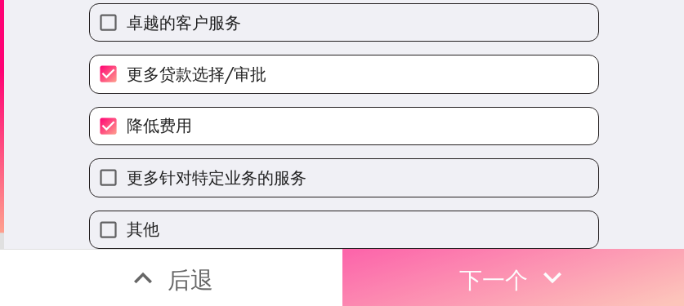
click at [472, 265] on font "下一个" at bounding box center [493, 279] width 69 height 29
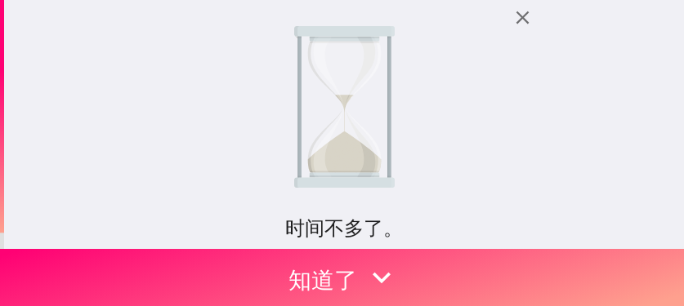
drag, startPoint x: 530, startPoint y: 92, endPoint x: 504, endPoint y: 130, distance: 45.8
click at [530, 92] on div "时间不多了。 您之前有资格加入此即时面板，但现在已满。我们将为您保留一个位置，截止日期为 2025年8月10日 凌晨3:20 ，请尽快填写！ 如果您有任何疑问…" at bounding box center [344, 124] width 680 height 249
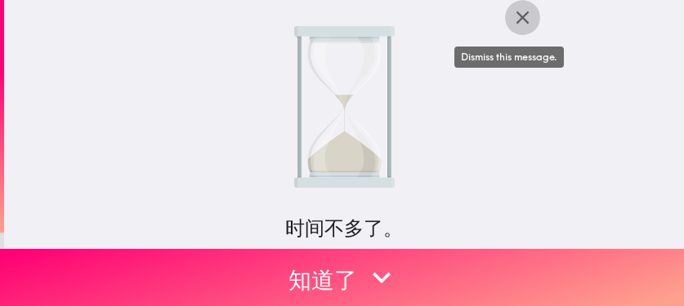
click at [519, 19] on icon "button" at bounding box center [522, 18] width 22 height 22
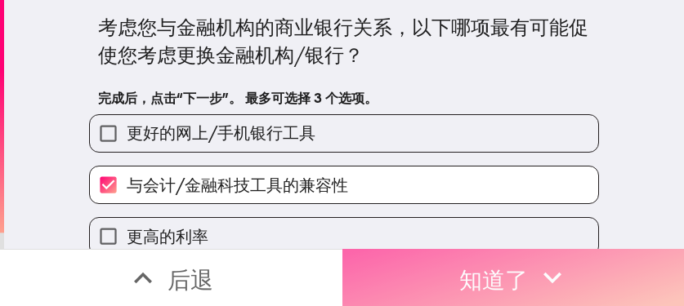
click at [476, 265] on font "知道了" at bounding box center [493, 279] width 69 height 29
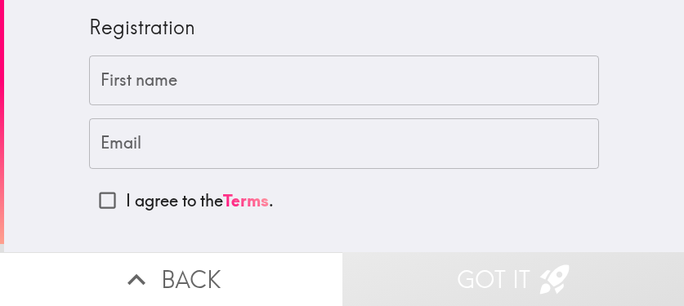
drag, startPoint x: 91, startPoint y: 90, endPoint x: 101, endPoint y: 90, distance: 9.8
click at [92, 90] on input "First name" at bounding box center [344, 81] width 510 height 51
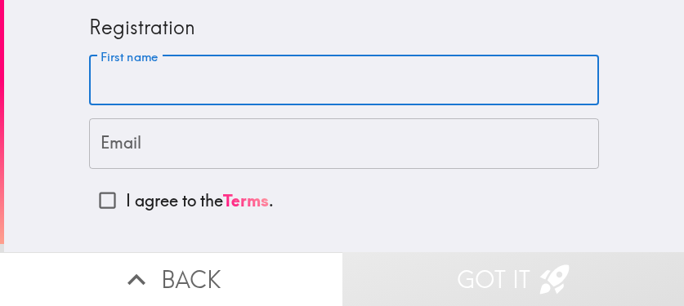
paste input "Jesse"
type input "Jesse"
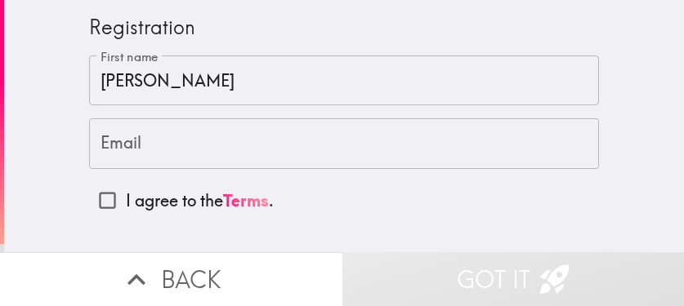
drag, startPoint x: 105, startPoint y: 149, endPoint x: 132, endPoint y: 157, distance: 27.4
click at [105, 149] on input "Email" at bounding box center [344, 143] width 510 height 51
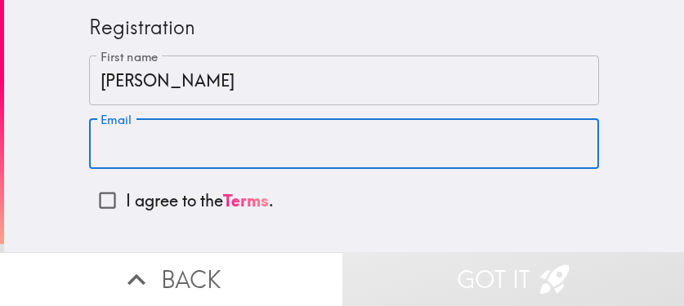
paste input "jesselane2731@gmail.com"
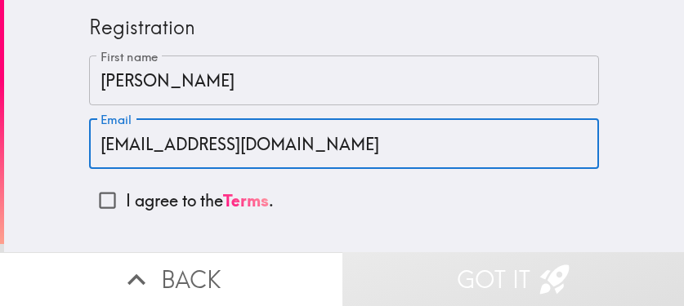
type input "jesselane2731@gmail.com"
click at [101, 194] on input "I agree to the Terms ." at bounding box center [107, 200] width 37 height 37
checkbox input "true"
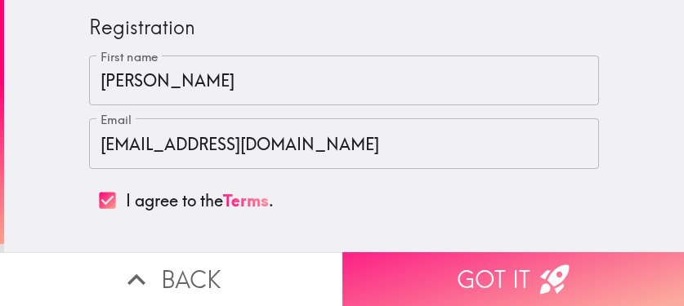
click at [416, 265] on button "Got it" at bounding box center [513, 279] width 342 height 54
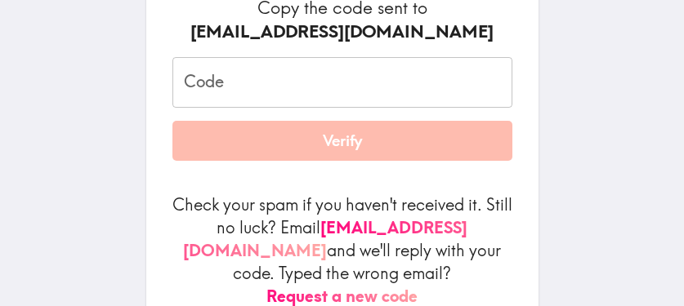
scroll to position [245, 0]
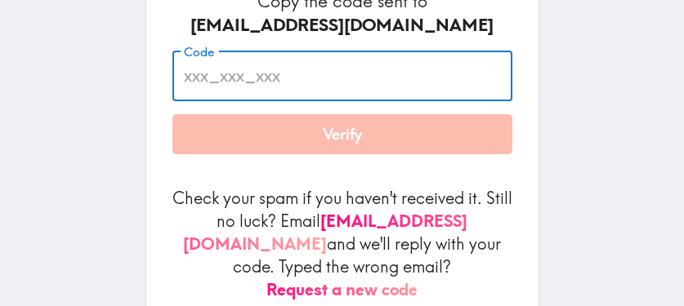
click at [322, 82] on input "Code" at bounding box center [342, 76] width 340 height 51
paste input "RRe_PT6_tgr"
type input "RRe_PT6_tgr"
click at [323, 145] on button "Verify" at bounding box center [342, 134] width 340 height 41
